Goal: Task Accomplishment & Management: Use online tool/utility

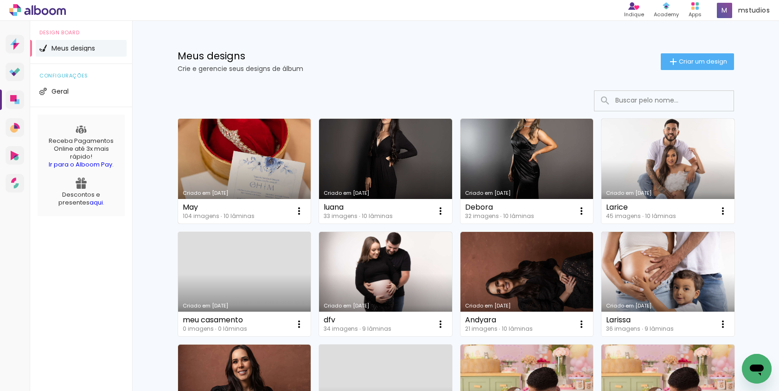
click at [274, 171] on link "Criado em 11/08/25" at bounding box center [244, 171] width 133 height 105
